Goal: Transaction & Acquisition: Obtain resource

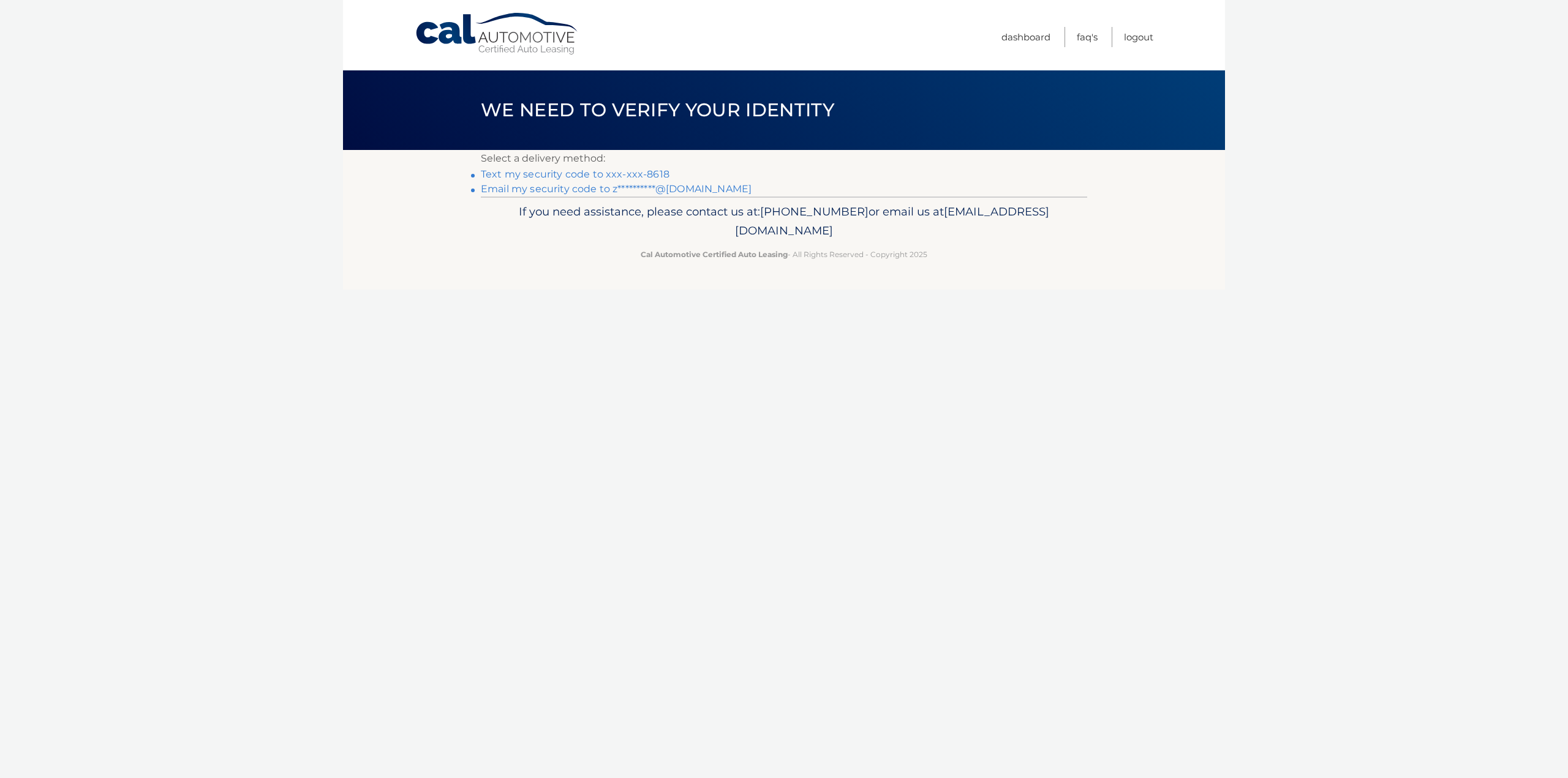
click at [577, 174] on link "Text my security code to xxx-xxx-8618" at bounding box center [575, 174] width 188 height 12
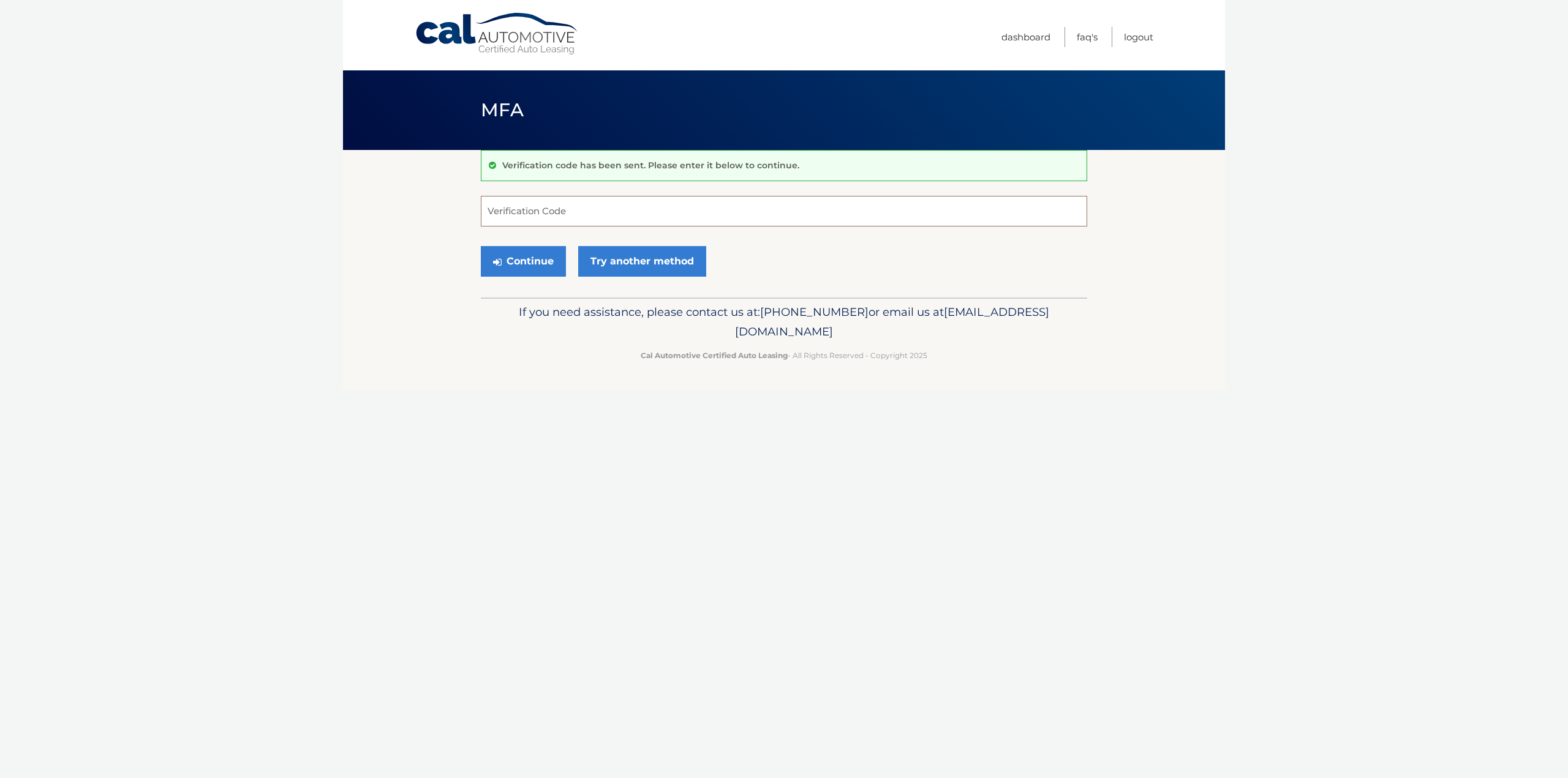
click at [653, 221] on input "Verification Code" at bounding box center [783, 211] width 606 height 30
click at [645, 215] on input "Verification Code" at bounding box center [783, 211] width 606 height 30
type input "874340"
click at [517, 262] on button "Continue" at bounding box center [523, 261] width 85 height 30
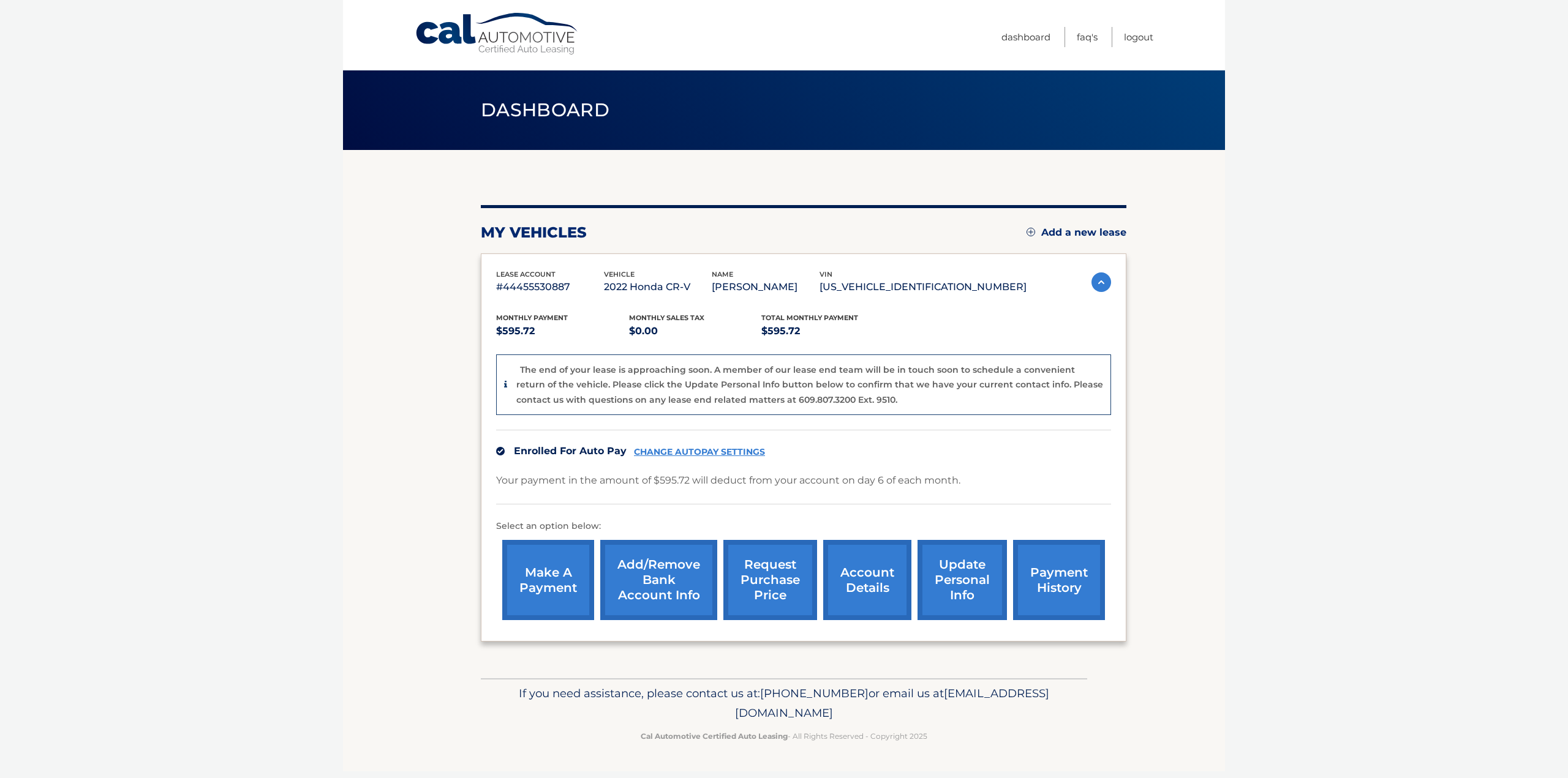
click at [714, 451] on link "CHANGE AUTOPAY SETTINGS" at bounding box center [699, 452] width 131 height 10
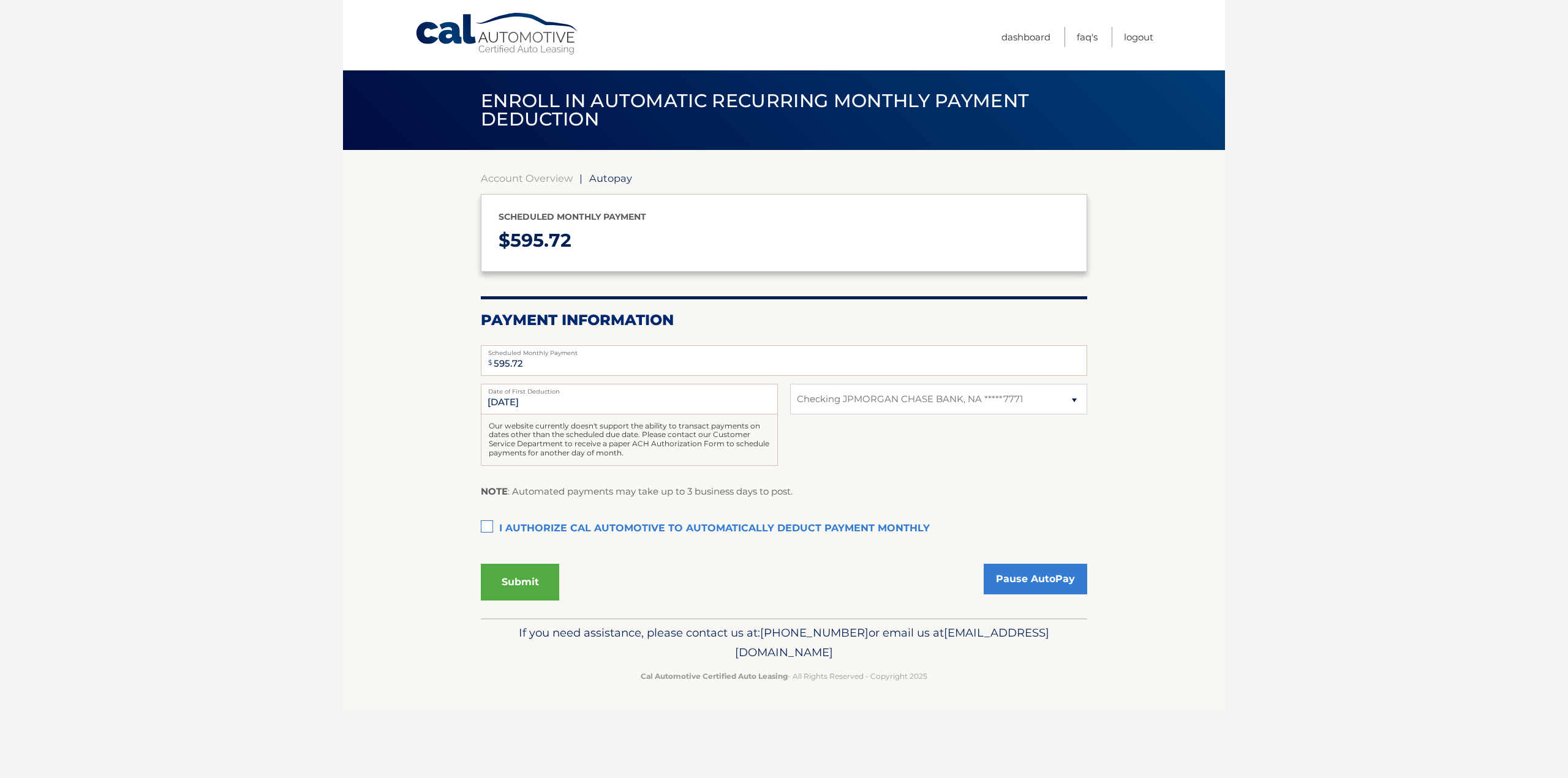
select select "ODk0NTRhMDMtZDg1NS00Y2ZkLWExMTAtNWU5MDc0MGMzZDIz"
click at [1071, 404] on select "Select Bank Account Checking JPMORGAN CHASE BANK, NA *****7771" at bounding box center [939, 399] width 297 height 30
click at [525, 177] on link "Account Overview" at bounding box center [526, 178] width 92 height 12
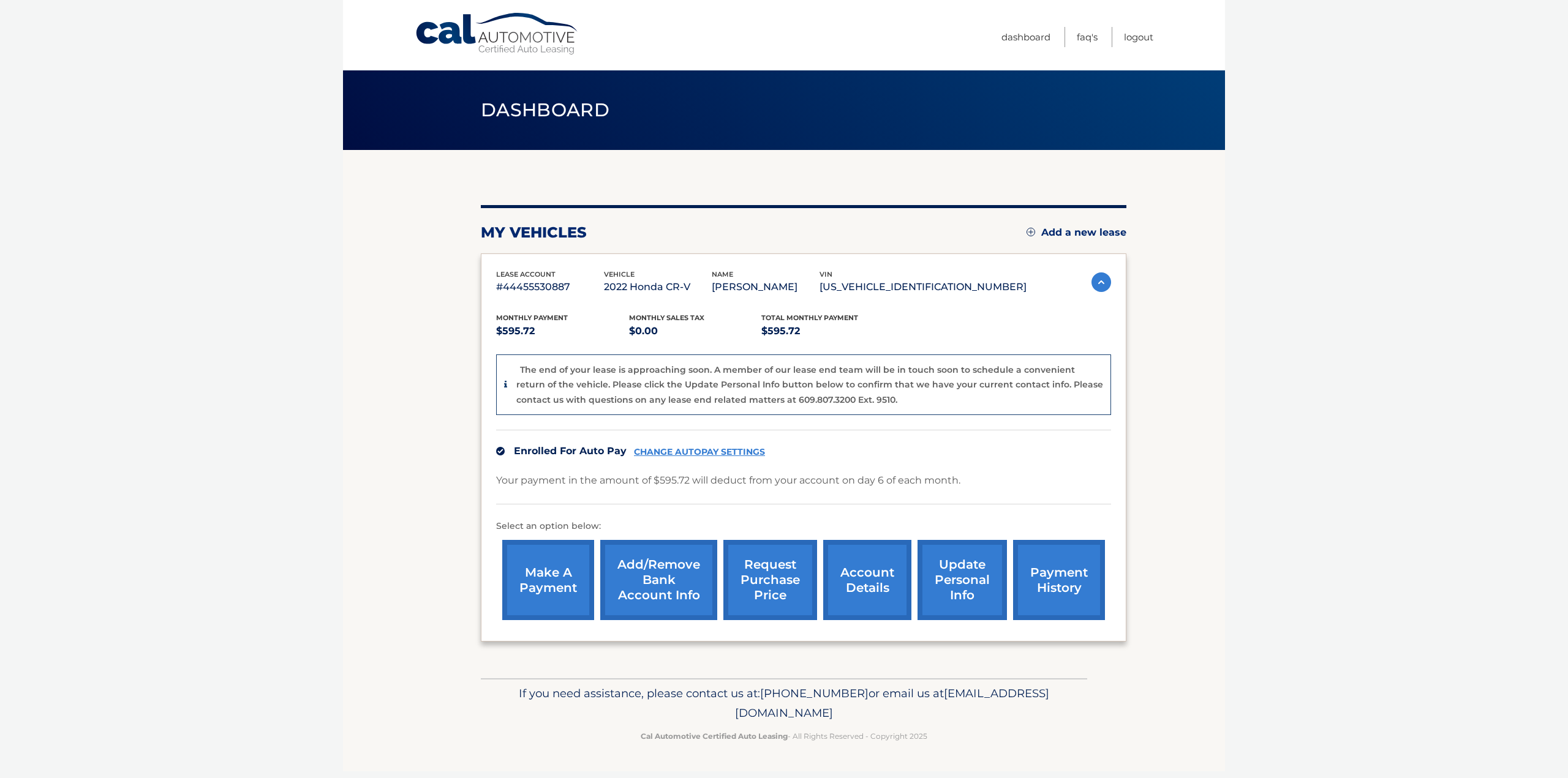
click at [772, 570] on link "request purchase price" at bounding box center [770, 580] width 93 height 80
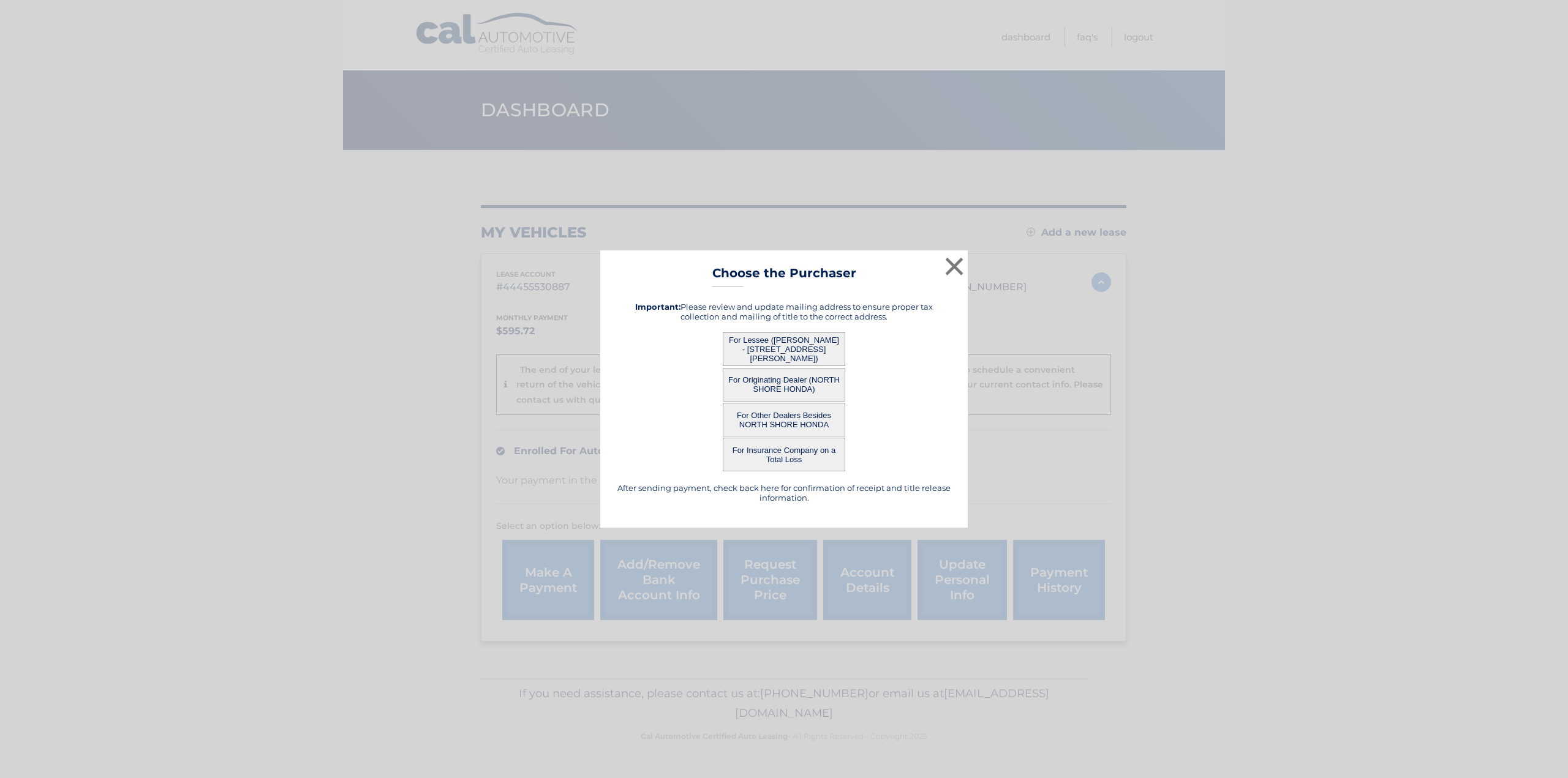
click at [790, 348] on button "For Lessee ([PERSON_NAME] - [STREET_ADDRESS][PERSON_NAME])" at bounding box center [783, 350] width 122 height 34
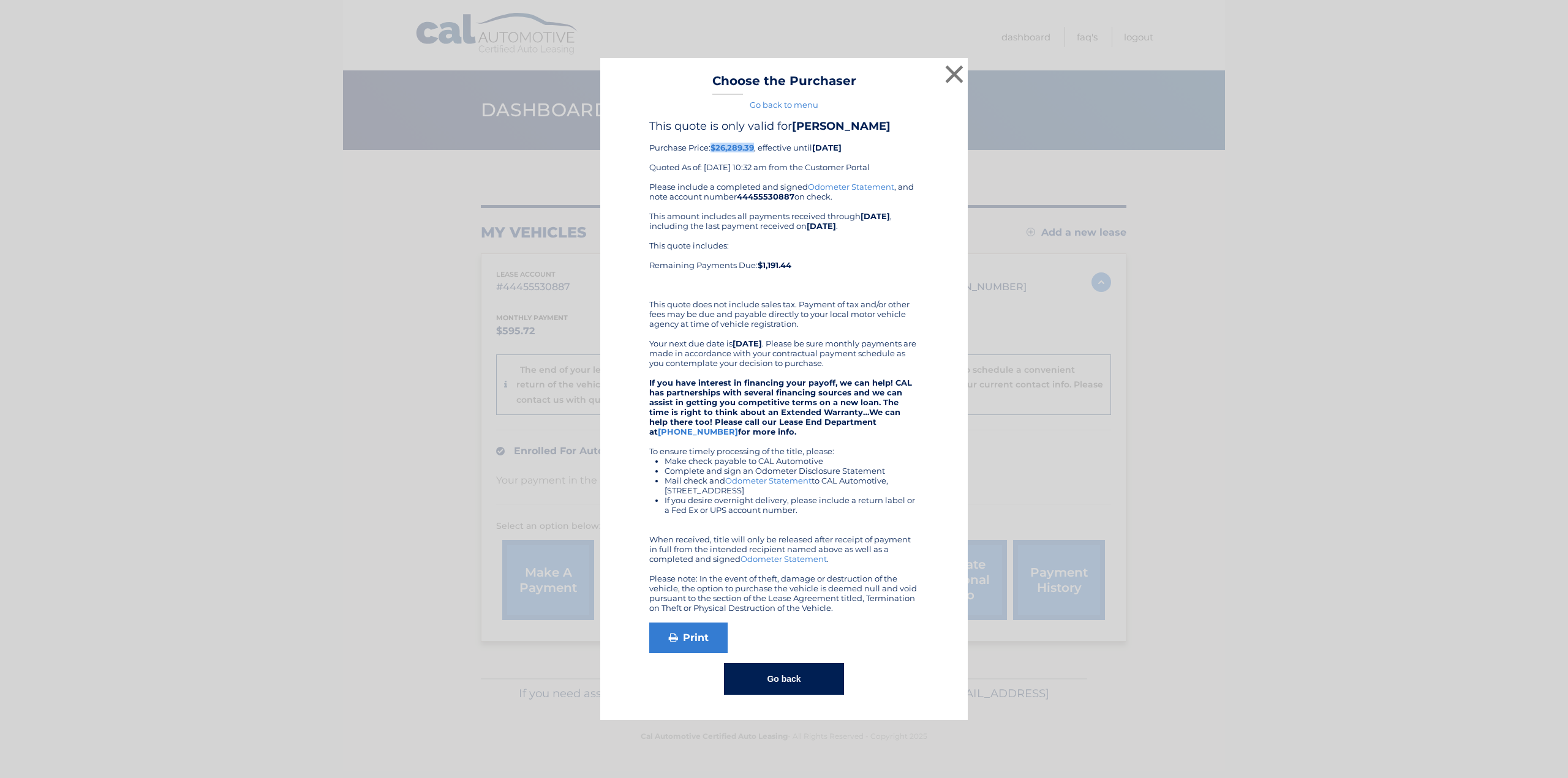
drag, startPoint x: 714, startPoint y: 148, endPoint x: 756, endPoint y: 146, distance: 42.0
click at [754, 146] on b "$26,289.39" at bounding box center [732, 148] width 43 height 10
drag, startPoint x: 661, startPoint y: 217, endPoint x: 830, endPoint y: 217, distance: 169.0
click at [830, 217] on div "Please include a completed and signed Odometer Statement , and note account num…" at bounding box center [784, 397] width 270 height 431
click at [841, 246] on div "This quote includes: Remaining Payments Due: $1,191.44" at bounding box center [784, 264] width 270 height 49
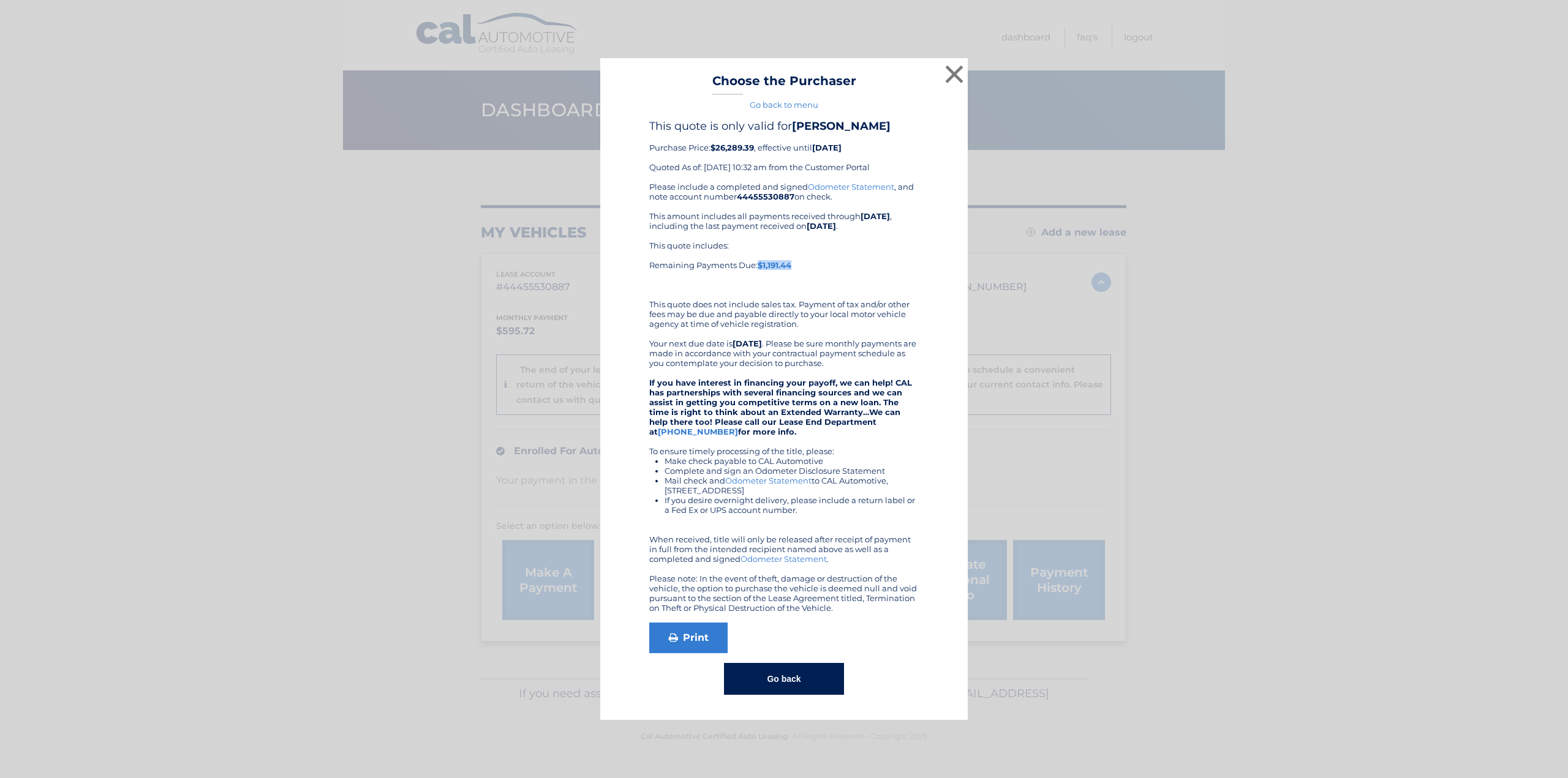
drag, startPoint x: 758, startPoint y: 266, endPoint x: 808, endPoint y: 266, distance: 50.0
click at [808, 266] on div "This quote includes: Remaining Payments Due: $1,191.44" at bounding box center [784, 264] width 270 height 49
click at [833, 267] on div "This quote includes: Remaining Payments Due: $1,191.44" at bounding box center [784, 264] width 270 height 49
drag, startPoint x: 759, startPoint y: 267, endPoint x: 810, endPoint y: 266, distance: 51.0
click at [810, 266] on div "This quote includes: Remaining Payments Due: $1,191.44" at bounding box center [784, 264] width 270 height 49
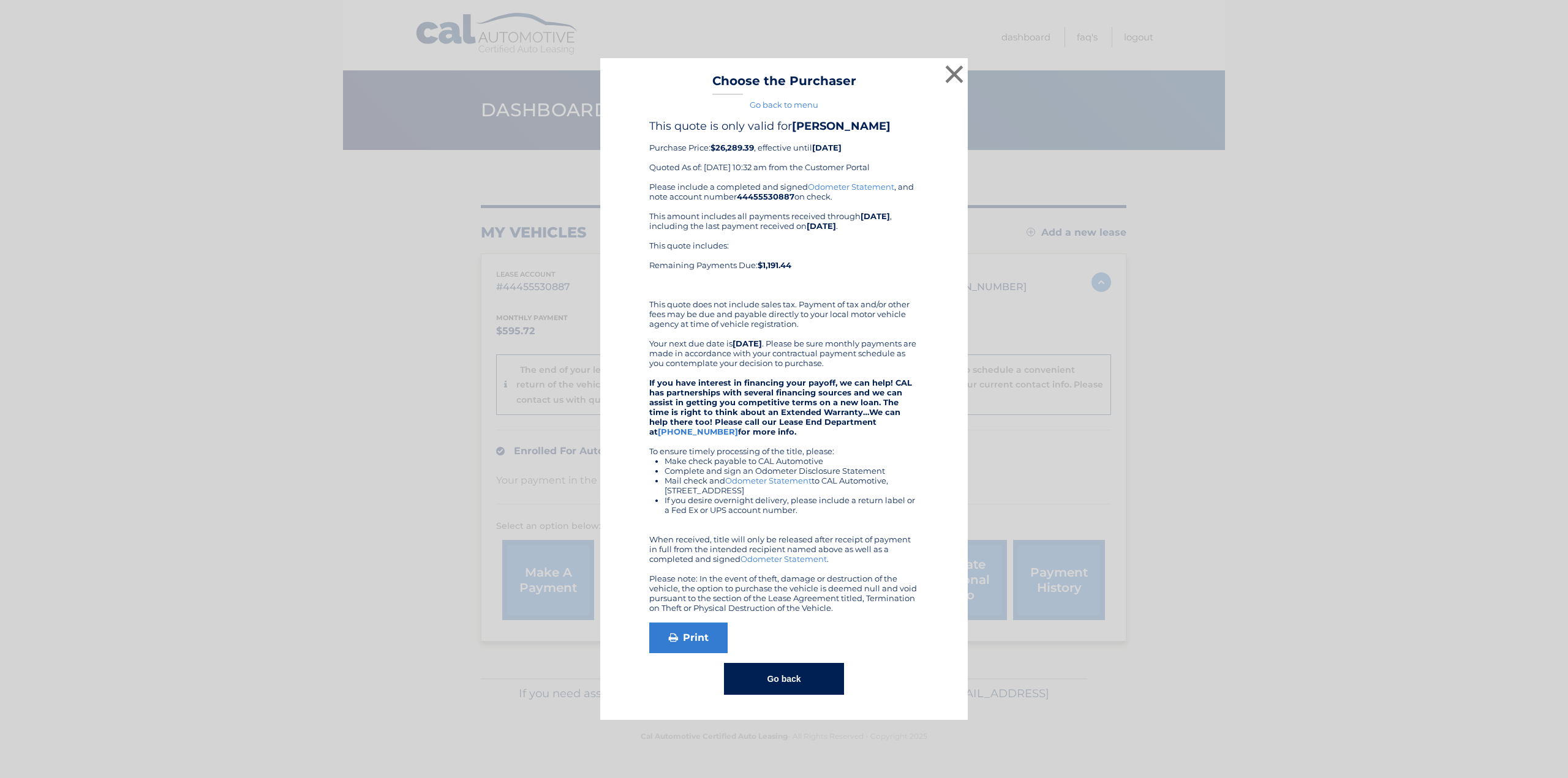
click at [817, 274] on div "This quote includes: Remaining Payments Due: $1,191.44" at bounding box center [784, 264] width 270 height 49
drag, startPoint x: 695, startPoint y: 306, endPoint x: 890, endPoint y: 303, distance: 195.0
click at [890, 303] on div "Please include a completed and signed Odometer Statement , and note account num…" at bounding box center [784, 397] width 270 height 431
click at [956, 75] on button "×" at bounding box center [954, 73] width 25 height 25
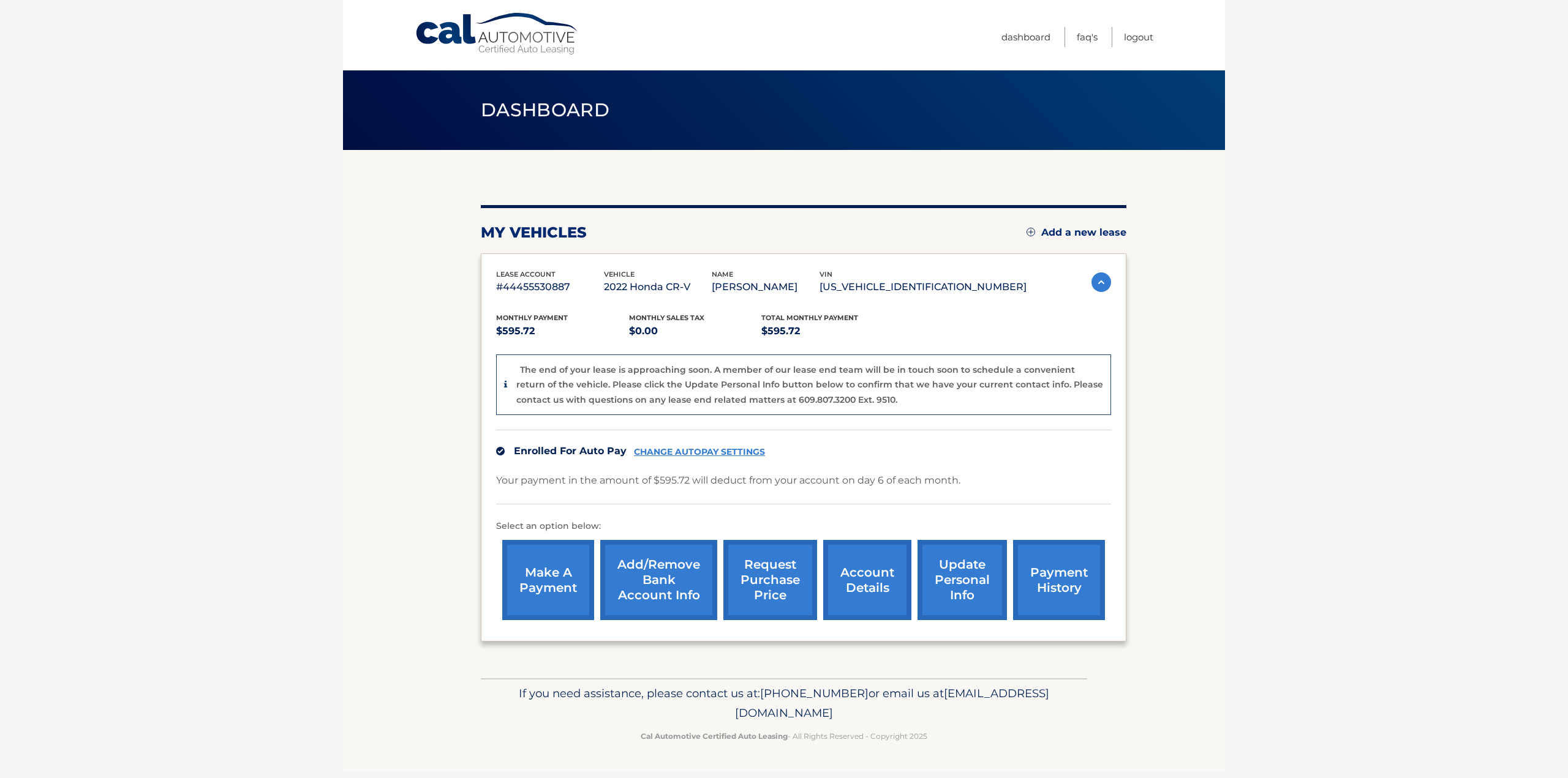
click at [530, 285] on p "#44455530887" at bounding box center [549, 286] width 108 height 17
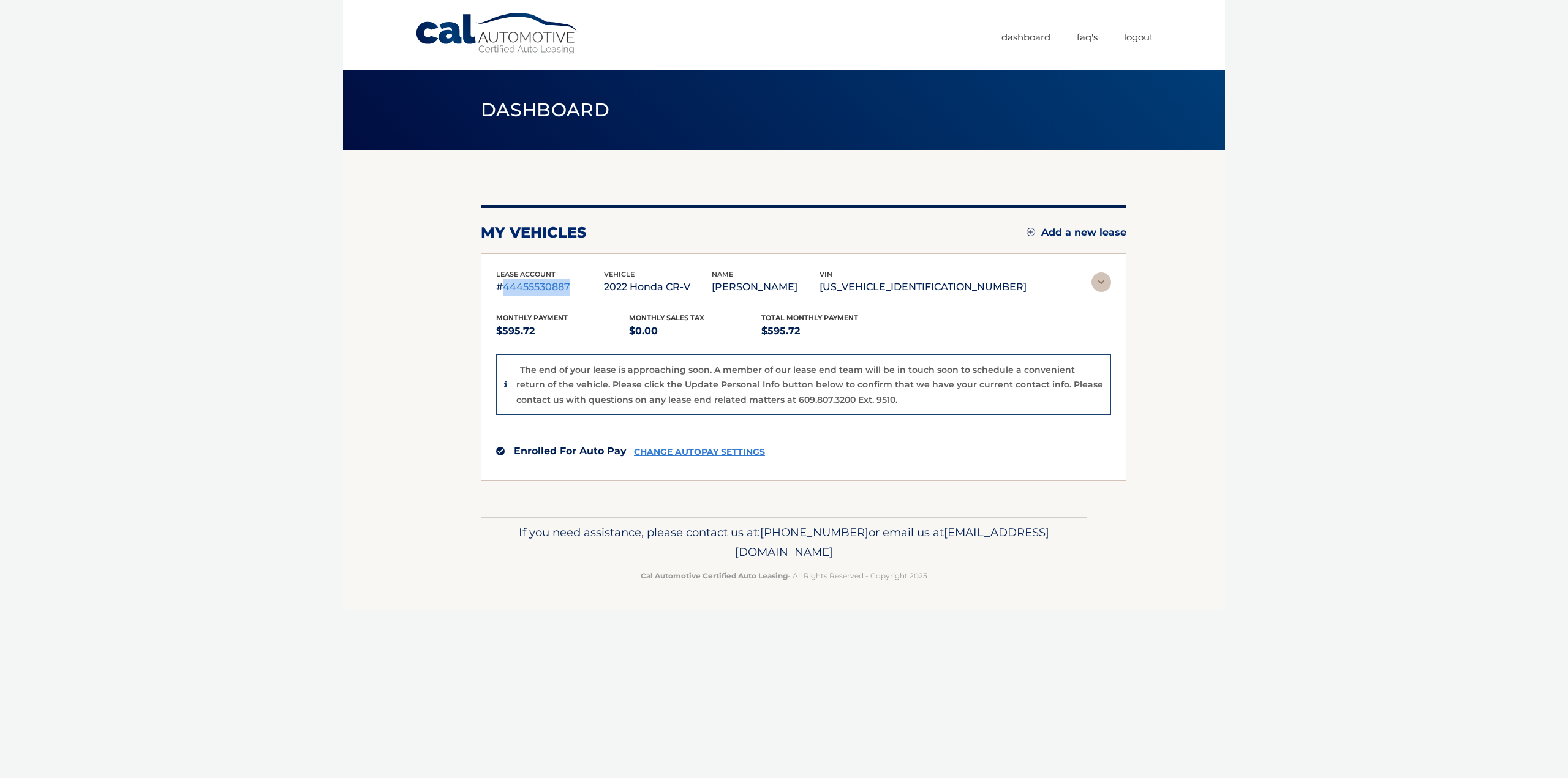
click at [530, 285] on p "#44455530887" at bounding box center [549, 286] width 108 height 17
